Goal: Task Accomplishment & Management: Use online tool/utility

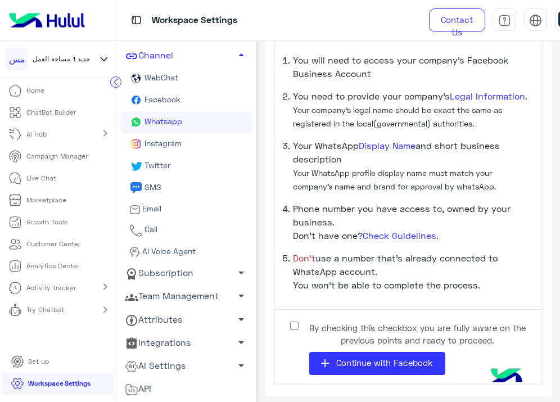
click at [119, 19] on div "Workspace Settings" at bounding box center [264, 20] width 296 height 40
click at [96, 16] on div at bounding box center [58, 20] width 116 height 41
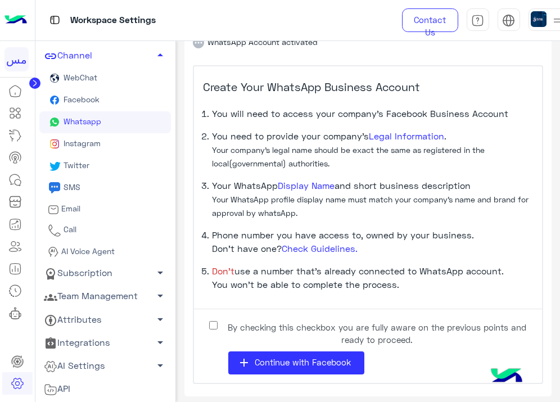
scroll to position [310, 0]
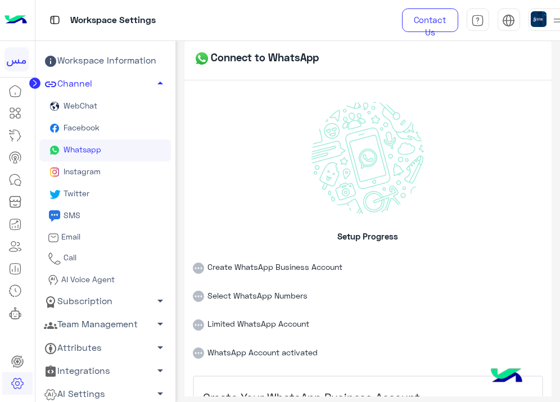
click at [260, 259] on li "Create WhatsApp Business Account" at bounding box center [368, 259] width 351 height 29
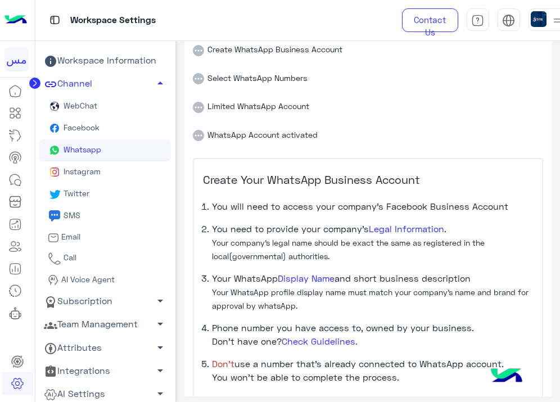
scroll to position [310, 0]
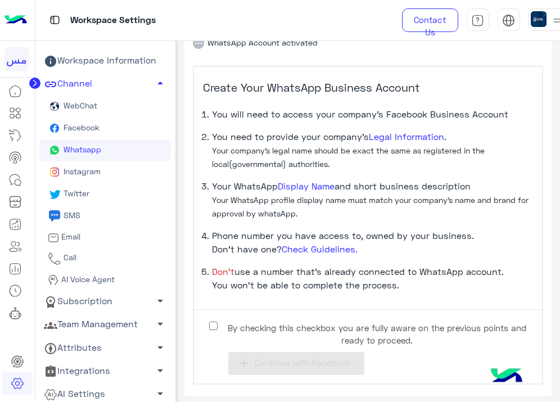
click at [227, 269] on span "Don’t" at bounding box center [223, 271] width 22 height 11
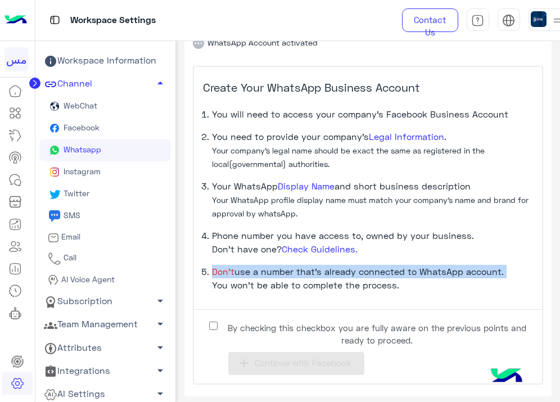
click at [227, 269] on span "Don’t" at bounding box center [223, 271] width 22 height 11
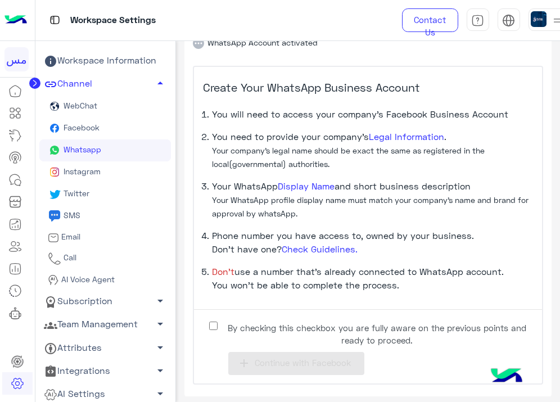
click at [206, 323] on label "By checking this checkbox you are fully aware on the previous points and ready …" at bounding box center [368, 330] width 330 height 25
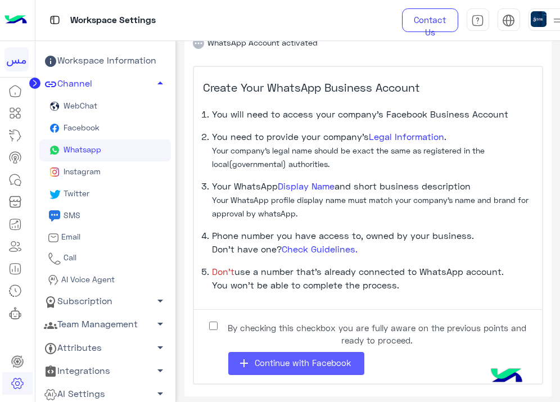
click at [251, 357] on button "add Continue with Facebook" at bounding box center [296, 363] width 136 height 23
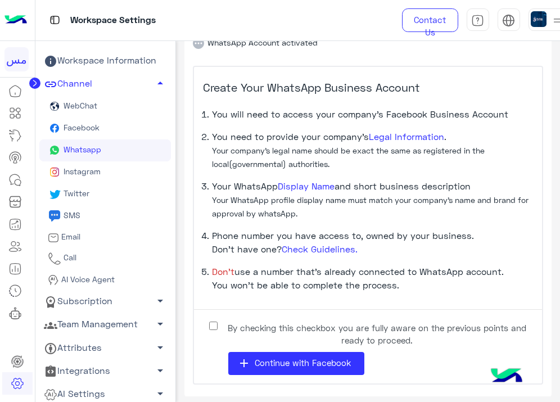
click at [153, 398] on span "arrow_drop_down" at bounding box center [159, 393] width 13 height 13
